Goal: Transaction & Acquisition: Purchase product/service

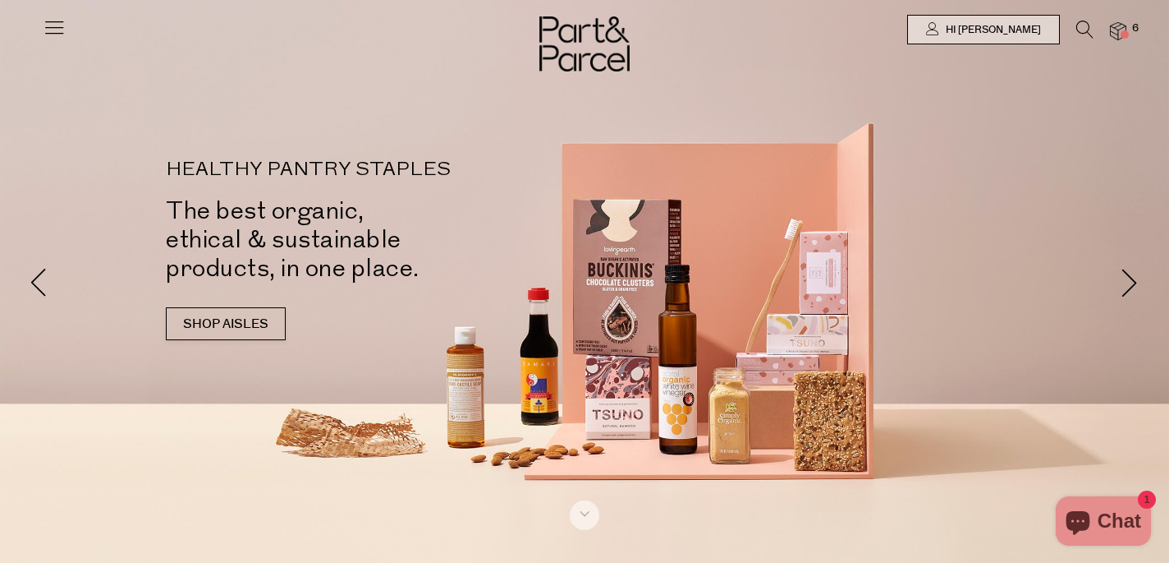
click at [1123, 35] on span at bounding box center [1125, 34] width 8 height 8
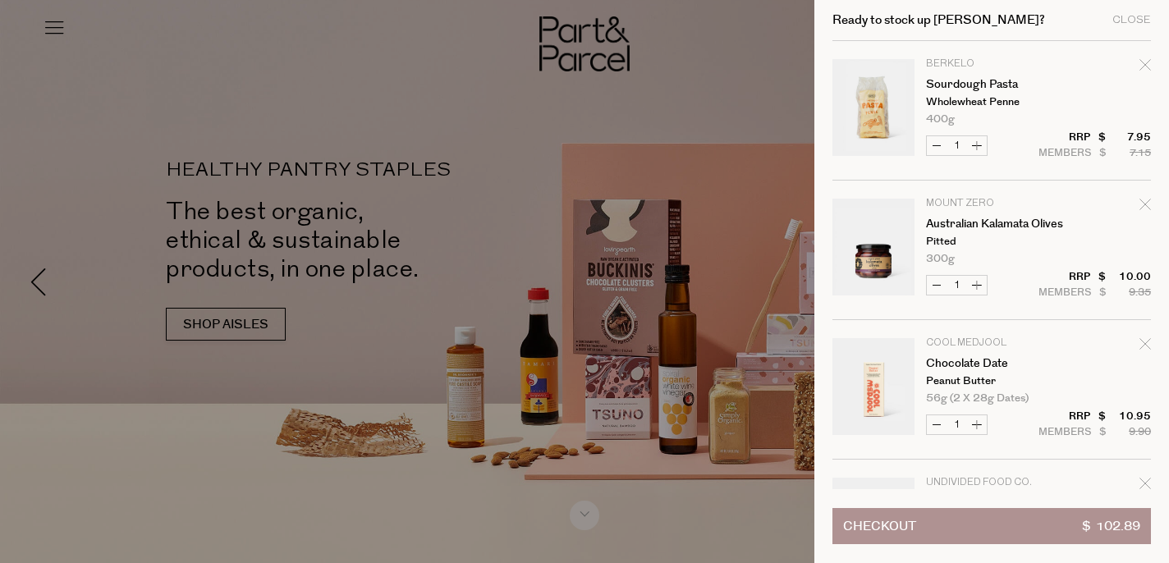
click at [1144, 202] on icon "Remove Australian Kalamata Olives" at bounding box center [1145, 204] width 11 height 11
type input "Add Membership"
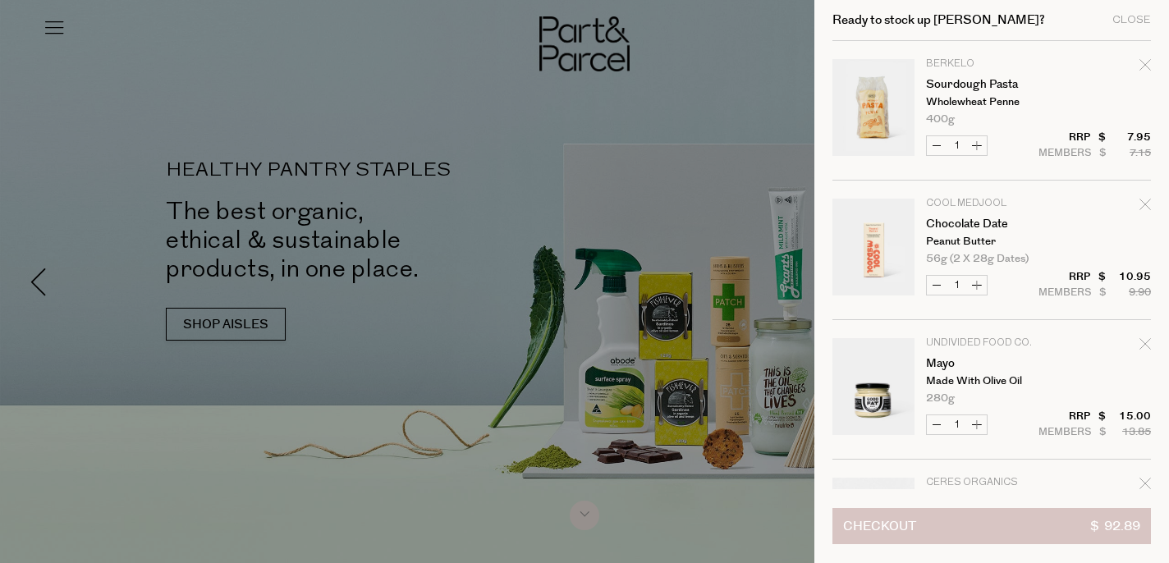
click at [864, 528] on span "Checkout" at bounding box center [879, 526] width 73 height 34
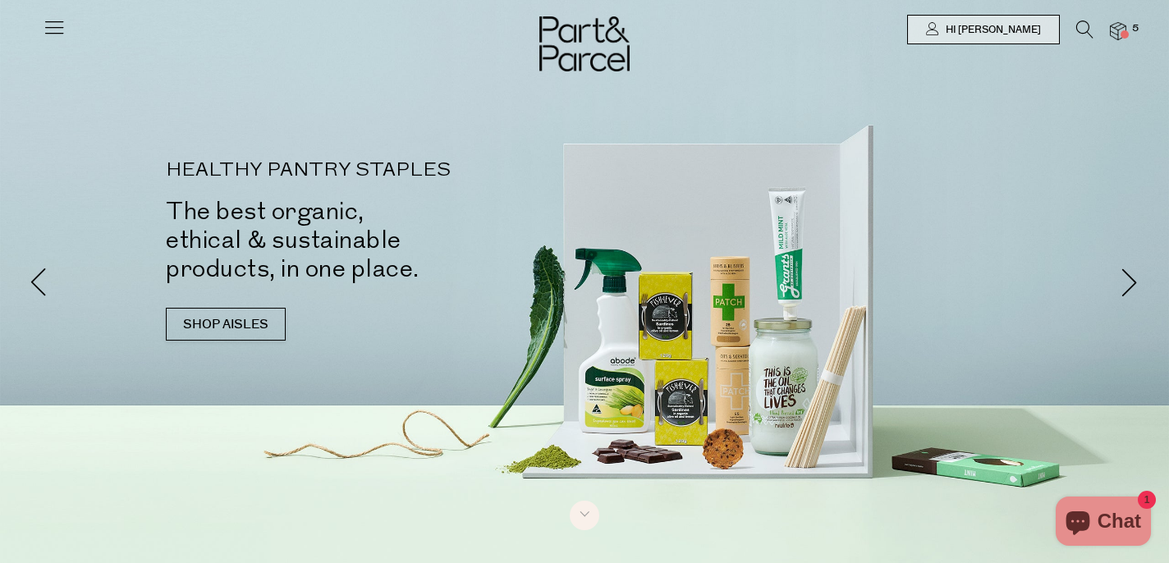
click at [1126, 26] on img at bounding box center [1118, 31] width 16 height 19
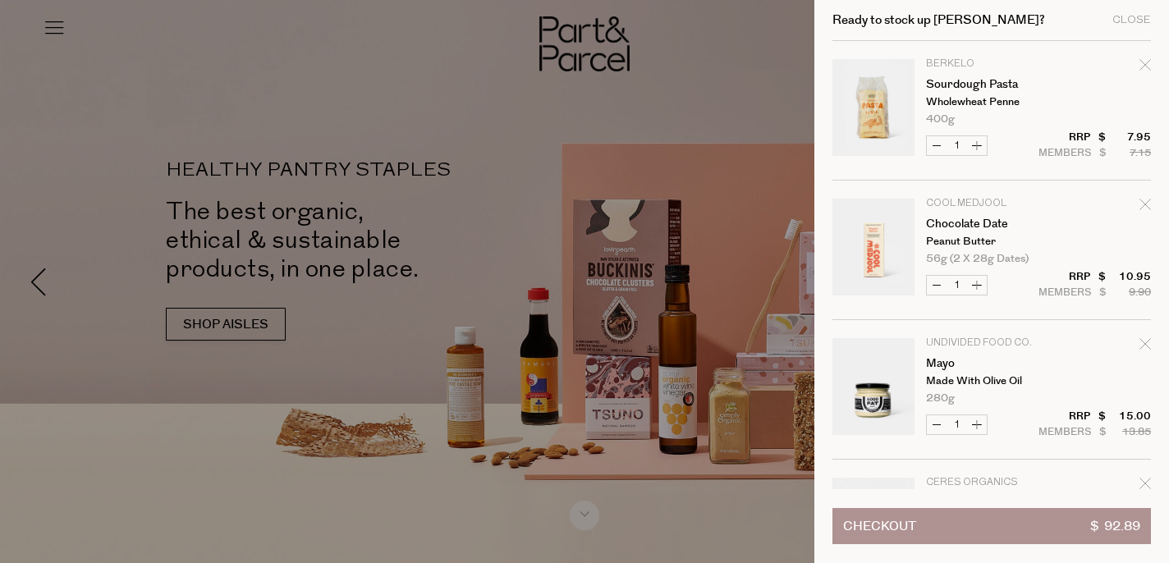
click at [1145, 66] on icon "Remove Sourdough Pasta" at bounding box center [1145, 64] width 11 height 11
type input "Add Membership"
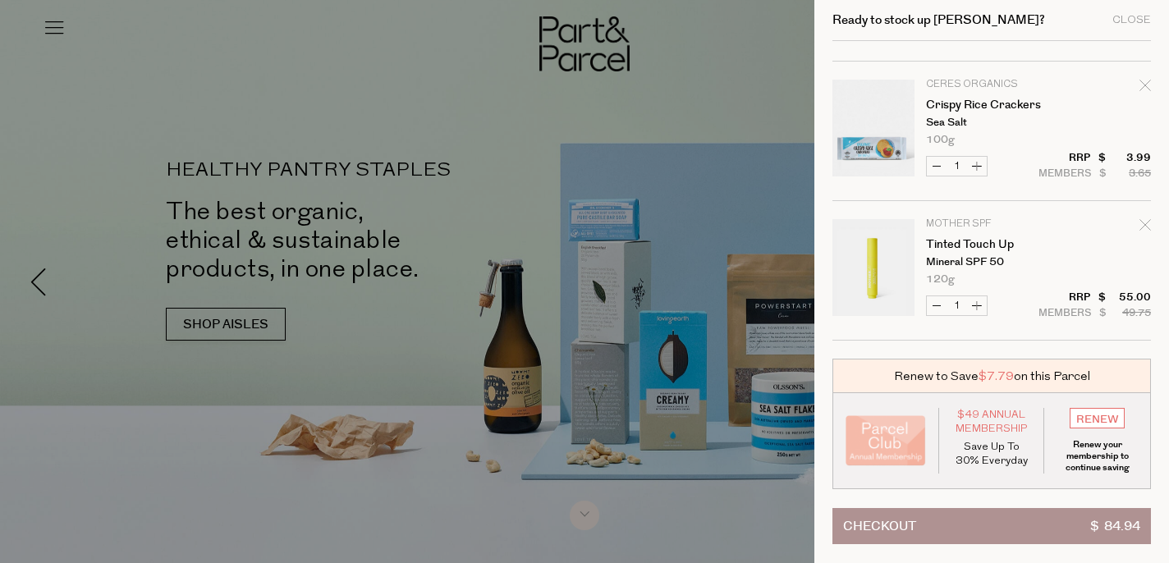
scroll to position [259, 0]
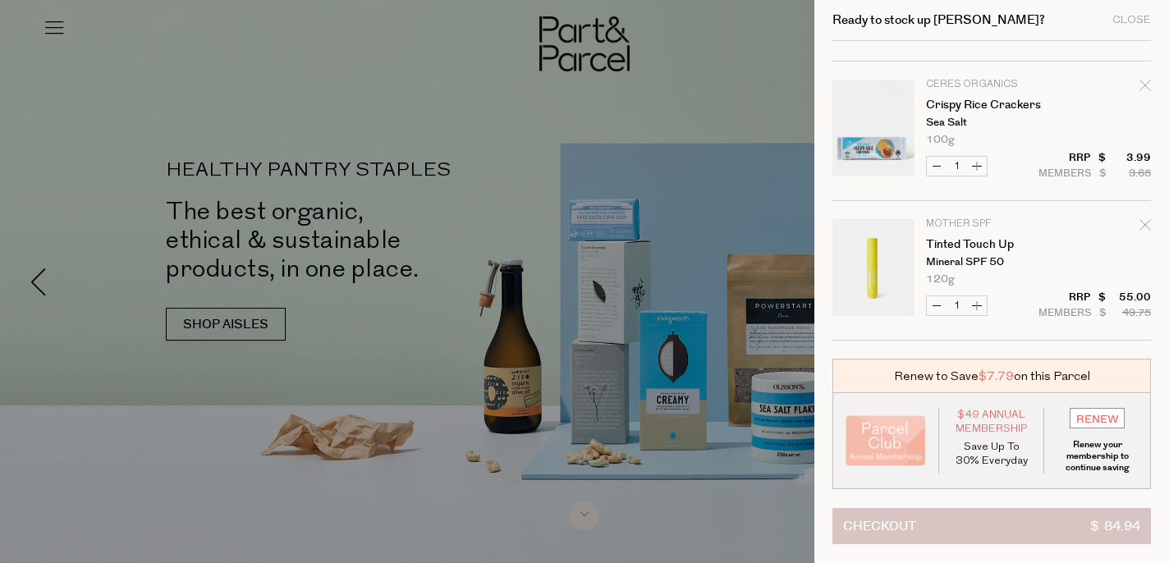
click at [939, 527] on button "Checkout $ 84.94" at bounding box center [992, 526] width 319 height 36
